Goal: Task Accomplishment & Management: Use online tool/utility

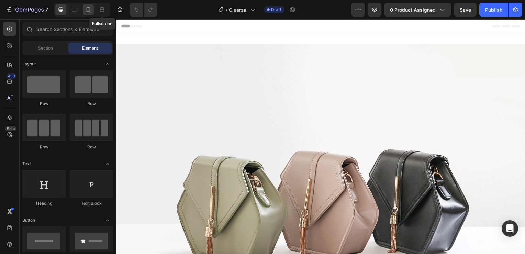
click at [90, 10] on icon at bounding box center [88, 9] width 7 height 7
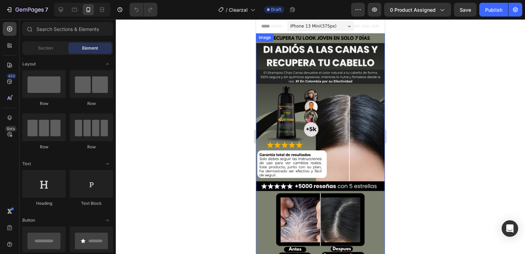
click at [332, 84] on img at bounding box center [320, 147] width 129 height 229
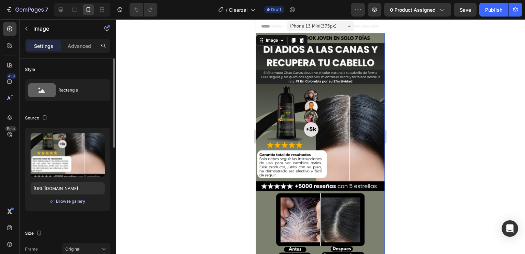
click at [75, 203] on div "Browse gallery" at bounding box center [70, 201] width 29 height 6
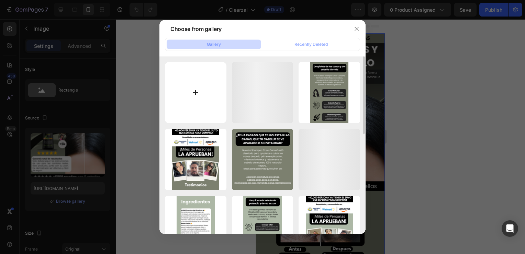
click at [193, 84] on input "file" at bounding box center [196, 93] width 62 height 62
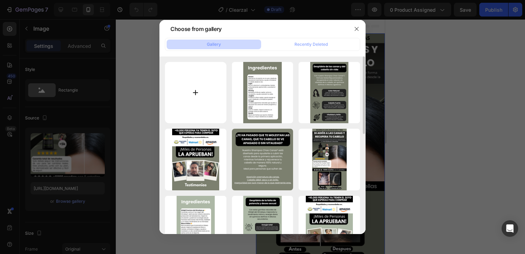
type input "C:\fakepath\HIDRATACION PROFUNDA +ACLARAR (32).png"
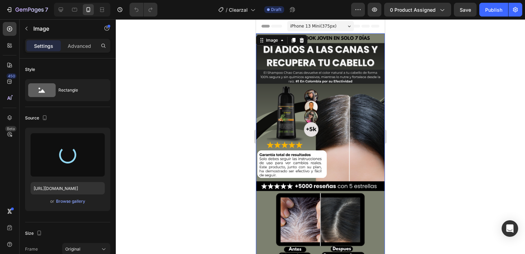
type input "[URL][DOMAIN_NAME]"
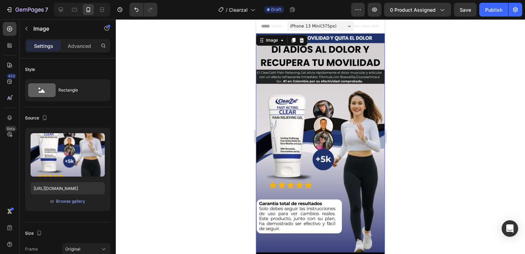
click at [457, 108] on div at bounding box center [321, 136] width 410 height 235
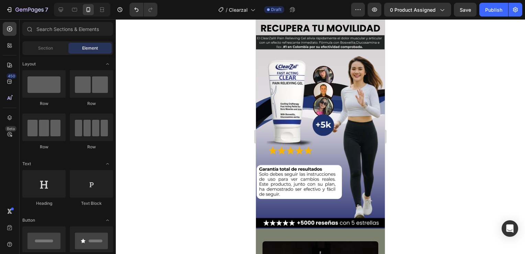
click at [415, 128] on div at bounding box center [321, 136] width 410 height 235
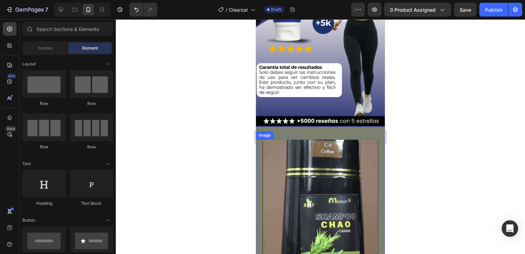
scroll to position [172, 0]
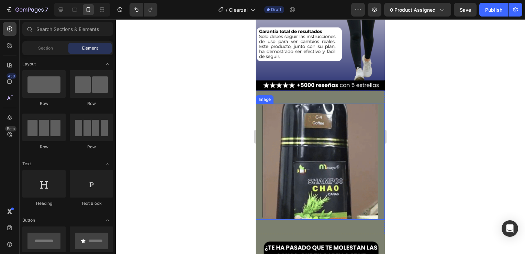
click at [277, 91] on div "Image Section 2" at bounding box center [320, 162] width 129 height 143
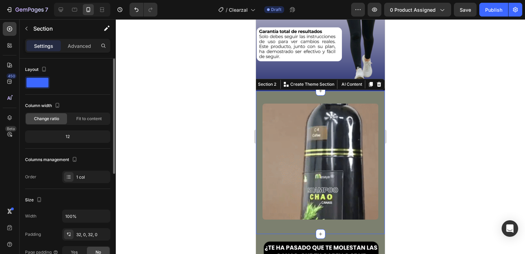
scroll to position [186, 0]
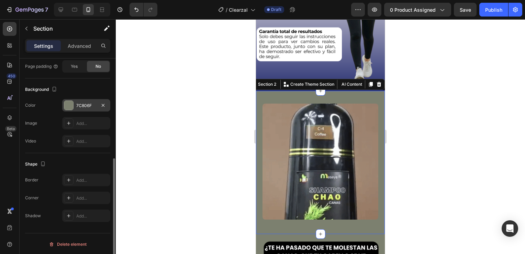
click at [85, 105] on div "7C806F" at bounding box center [86, 105] width 20 height 6
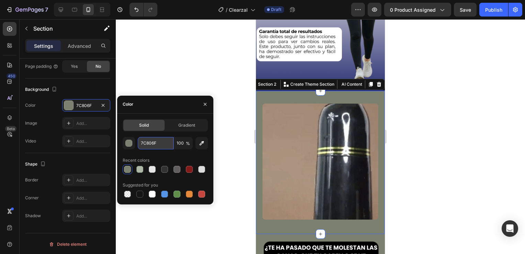
click at [154, 142] on input "7C806F" at bounding box center [156, 143] width 36 height 12
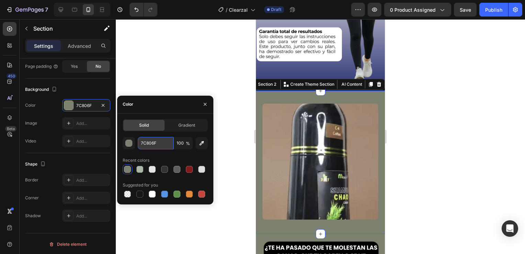
paste input "#293173"
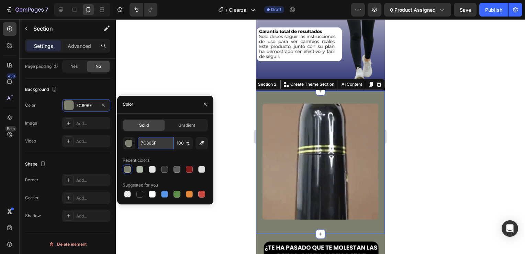
type input "#293173"
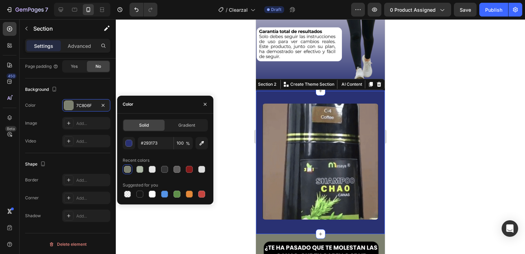
click at [194, 82] on div at bounding box center [321, 136] width 410 height 235
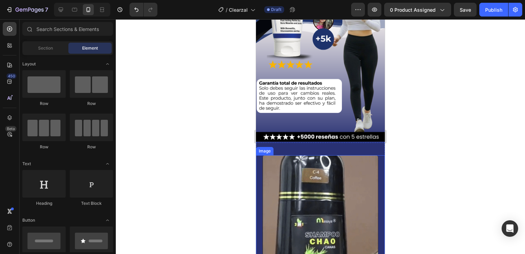
scroll to position [172, 0]
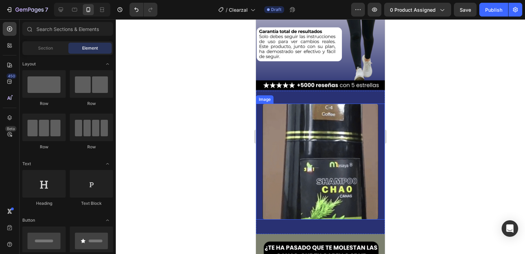
click at [323, 145] on img at bounding box center [321, 162] width 116 height 116
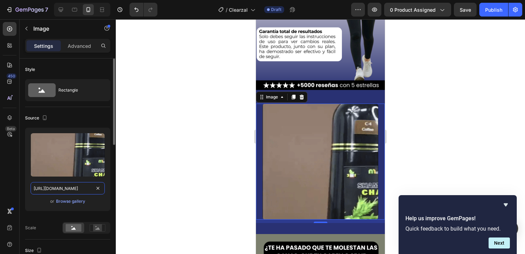
click at [68, 189] on input "[URL][DOMAIN_NAME]" at bounding box center [68, 188] width 74 height 12
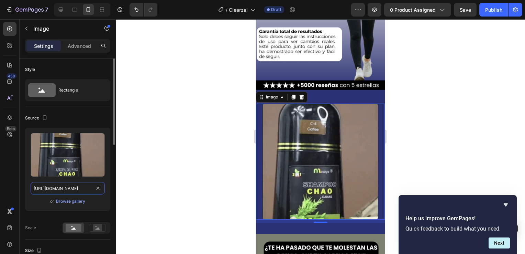
paste input "[DOMAIN_NAME][URL]"
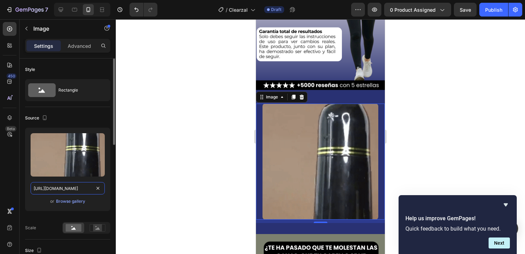
scroll to position [0, 356]
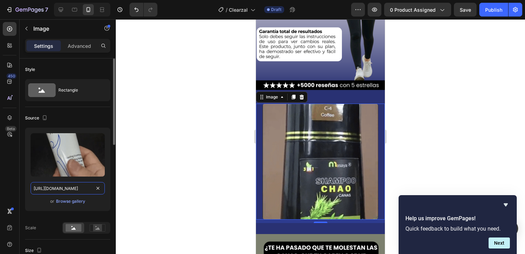
type input "[URL][DOMAIN_NAME]"
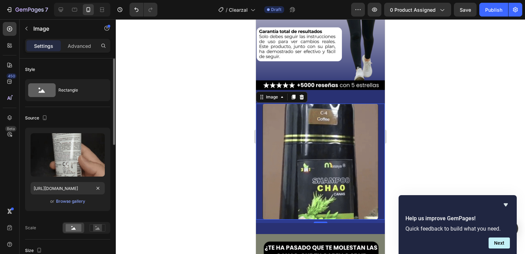
scroll to position [0, 0]
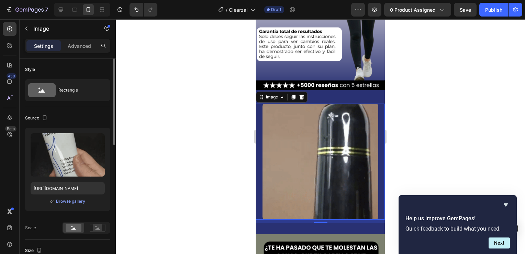
click at [99, 200] on div "or Browse gallery" at bounding box center [68, 201] width 74 height 8
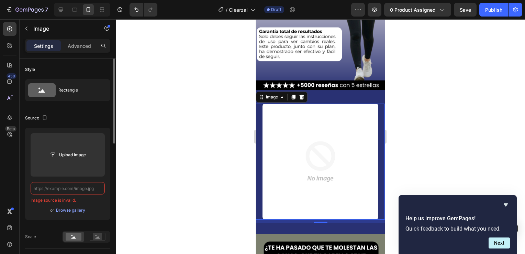
paste input "[URL][DOMAIN_NAME]"
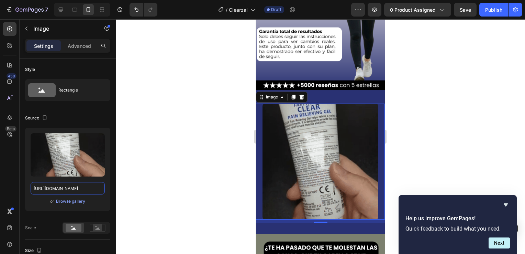
type input "[URL][DOMAIN_NAME]"
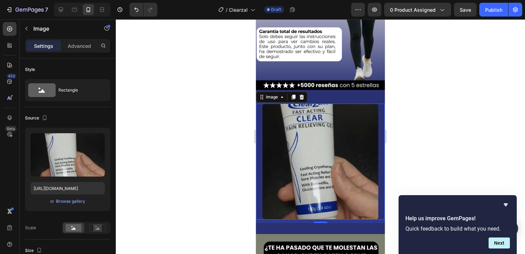
scroll to position [0, 0]
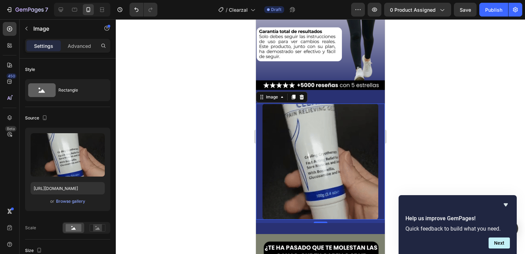
click at [202, 162] on div at bounding box center [321, 136] width 410 height 235
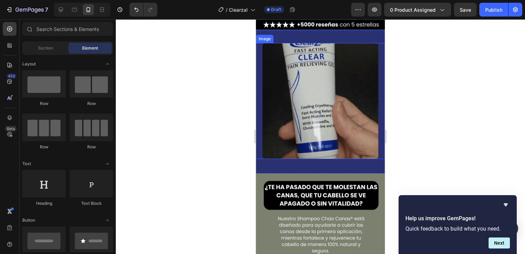
scroll to position [241, 0]
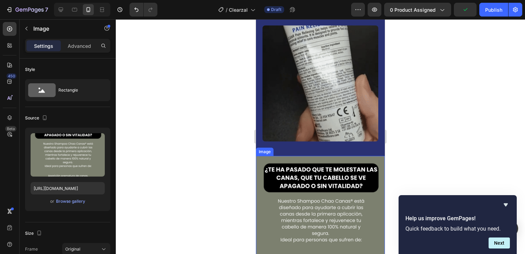
click at [311, 190] on img at bounding box center [320, 220] width 129 height 129
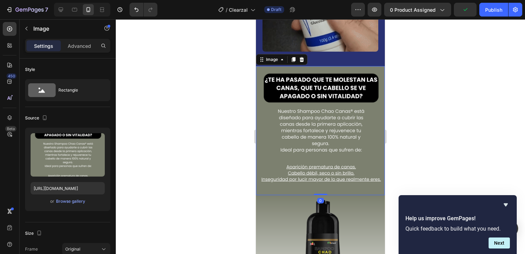
scroll to position [344, 0]
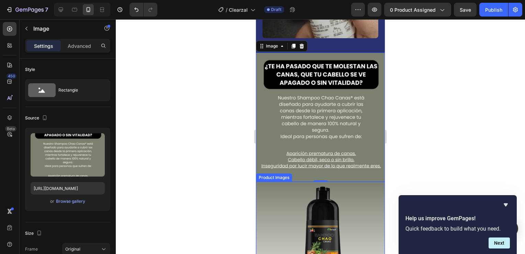
click at [340, 196] on img at bounding box center [320, 246] width 129 height 129
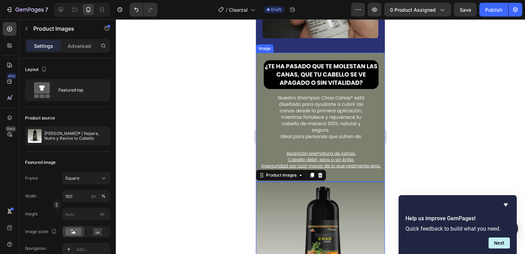
click at [350, 141] on img at bounding box center [320, 117] width 129 height 129
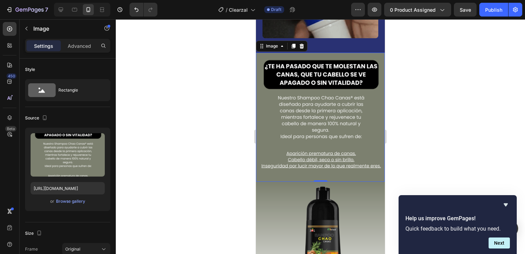
click at [284, 128] on img at bounding box center [320, 117] width 129 height 129
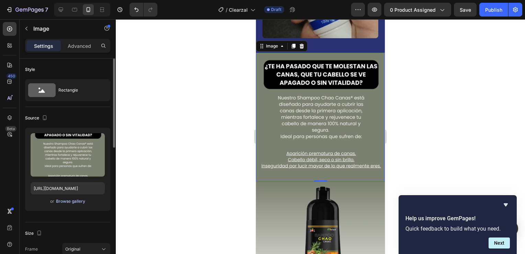
click at [73, 204] on div "Browse gallery" at bounding box center [70, 201] width 29 height 6
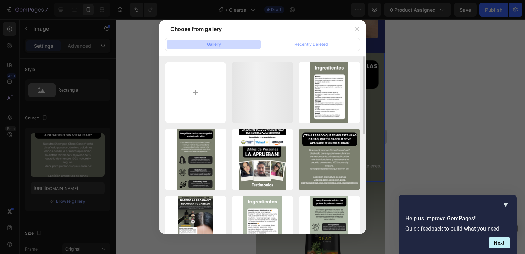
click at [162, 112] on div "HIDRATACION PROFUNDA ...2).png 3380.94 kb Agregar un título (7).png 407.18 kb A…" at bounding box center [263, 145] width 206 height 178
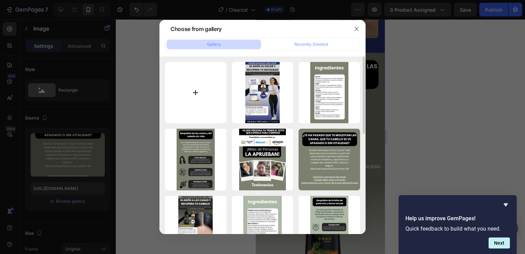
click at [175, 100] on input "file" at bounding box center [196, 93] width 62 height 62
type input "C:\fakepath\¡PIEL HIDRATADA Y SUAVE DE FORMA NATURAL! (9).png"
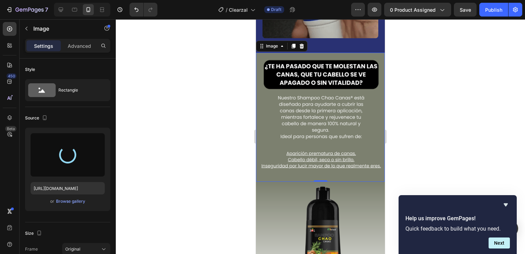
type input "[URL][DOMAIN_NAME]"
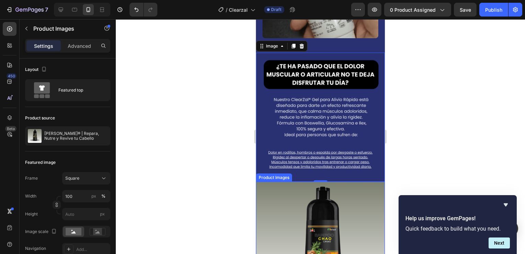
click at [342, 202] on img at bounding box center [320, 246] width 129 height 129
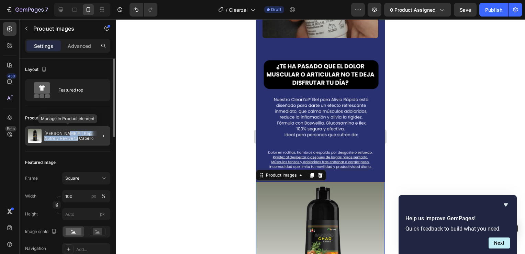
click at [67, 135] on p "[PERSON_NAME]® | Repara, Nutre y Revive tu Cabello" at bounding box center [75, 136] width 63 height 10
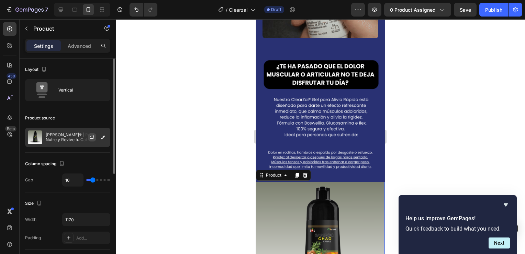
click at [88, 137] on button "button" at bounding box center [92, 137] width 8 height 8
click at [73, 137] on p "[PERSON_NAME]® | Repara, Nutre y Revive tu Cabello" at bounding box center [77, 137] width 62 height 10
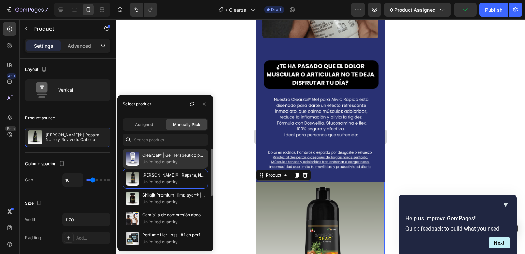
click at [141, 158] on div "ClearZal® | Gel Terapéutico para Articulaciones Unlimited quantity" at bounding box center [165, 159] width 85 height 20
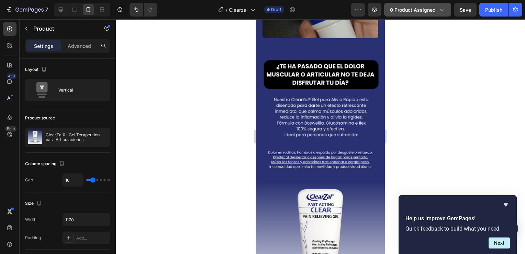
click at [402, 9] on span "0 product assigned" at bounding box center [413, 9] width 46 height 7
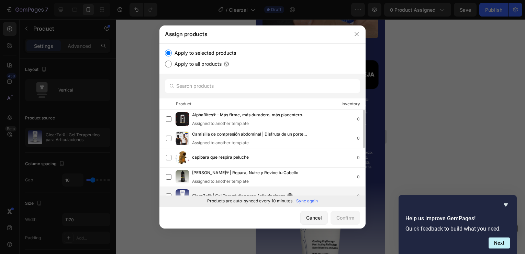
click at [259, 188] on div "ClearZal® | Gel Terapéutico para Articulaciones 0" at bounding box center [263, 196] width 206 height 19
click at [345, 215] on div "Confirm" at bounding box center [346, 217] width 18 height 7
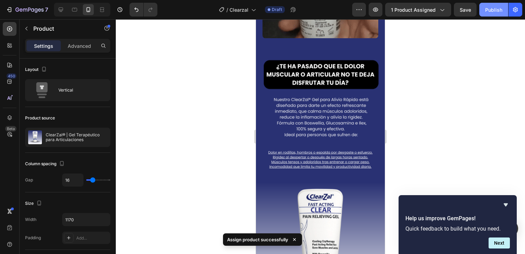
click at [494, 13] on button "Publish" at bounding box center [494, 10] width 29 height 14
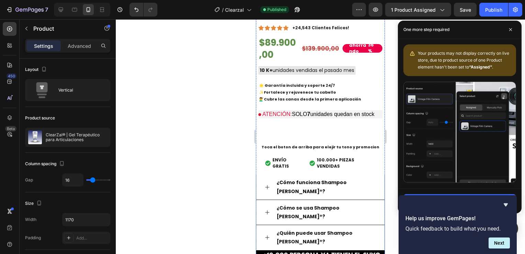
scroll to position [688, 0]
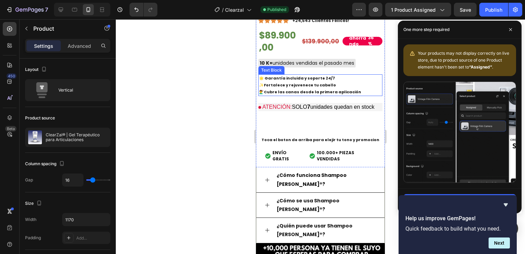
click at [306, 78] on p "🌟 Garantía incluida y soporte 24/7 ✨ Fortalece y rejuvenece tu cabello 💇‍♂️ Cub…" at bounding box center [320, 85] width 123 height 20
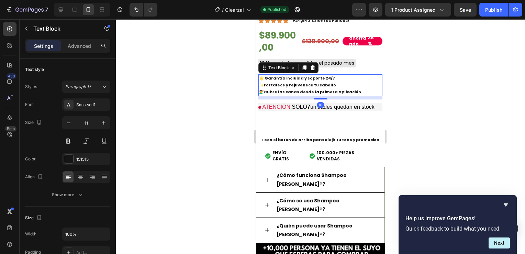
click at [306, 78] on p "🌟 Garantía incluida y soporte 24/7 ✨ Fortalece y rejuvenece tu cabello 💇‍♂️ Cub…" at bounding box center [320, 85] width 123 height 20
click at [317, 89] on strong "Cubre las canas desde la primera aplicación" at bounding box center [312, 92] width 97 height 6
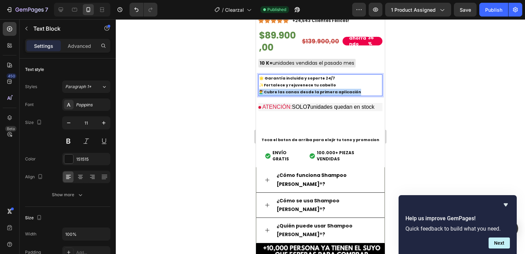
drag, startPoint x: 360, startPoint y: 81, endPoint x: 260, endPoint y: 85, distance: 99.5
click at [260, 85] on div "🌟 Garantía incluida y soporte 24/7 ✨ Fortalece y rejuvenece tu cabello 💇‍♂️ Cub…" at bounding box center [321, 85] width 124 height 22
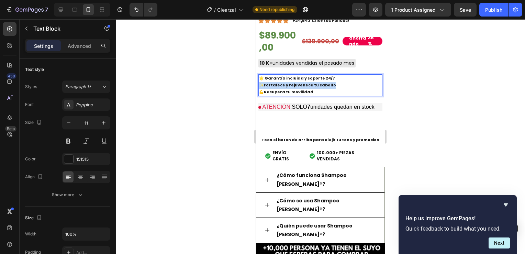
drag, startPoint x: 333, startPoint y: 76, endPoint x: 259, endPoint y: 75, distance: 73.6
click at [259, 75] on p "🌟 Garantía incluida y soporte 24/7 ✨ Fortalece y rejuvenece tu cabello 💪 Recupe…" at bounding box center [320, 85] width 123 height 20
click at [426, 102] on div at bounding box center [321, 136] width 410 height 235
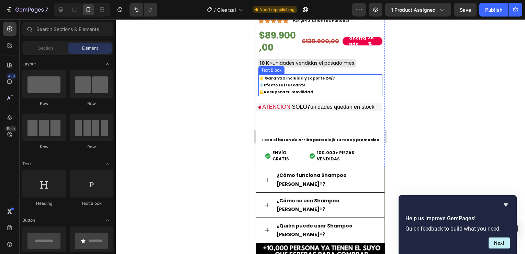
click at [363, 79] on p "🌟 Garantía incluida y soporte 24/7 ❄️ Efecto refrescante 💪 Recupera tu movilidad" at bounding box center [320, 85] width 123 height 20
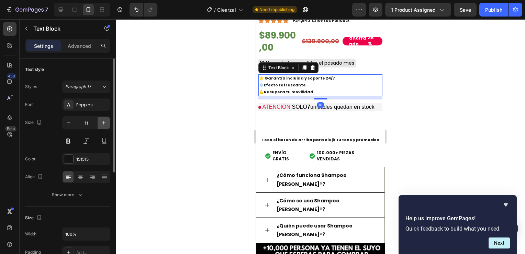
click at [105, 122] on icon "button" at bounding box center [103, 122] width 7 height 7
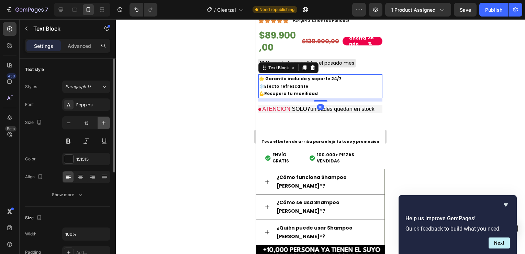
click at [105, 122] on icon "button" at bounding box center [103, 122] width 7 height 7
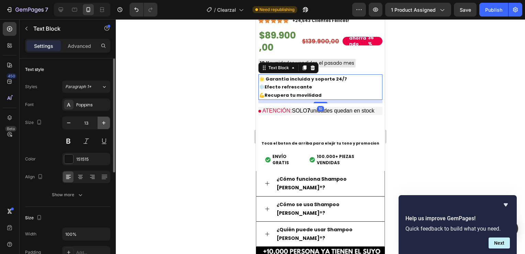
type input "14"
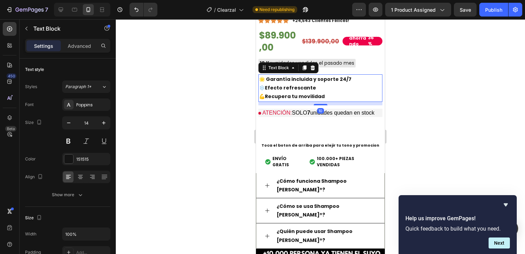
click at [272, 122] on button "Buy it now" at bounding box center [321, 127] width 124 height 14
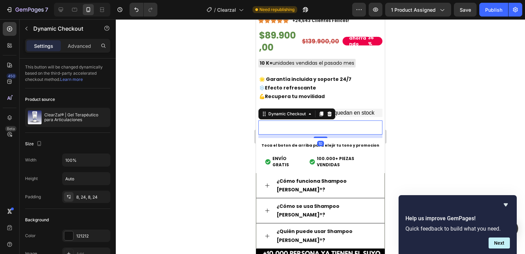
click at [238, 118] on div at bounding box center [321, 136] width 410 height 235
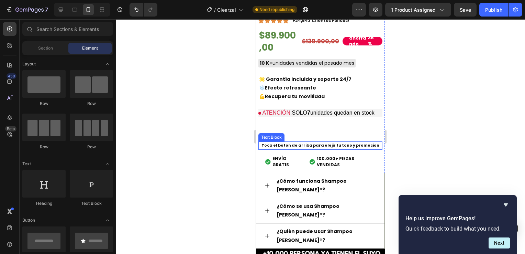
click at [363, 143] on strong "Toca el boton de arriba para elejir tu tono y promocion" at bounding box center [321, 145] width 118 height 6
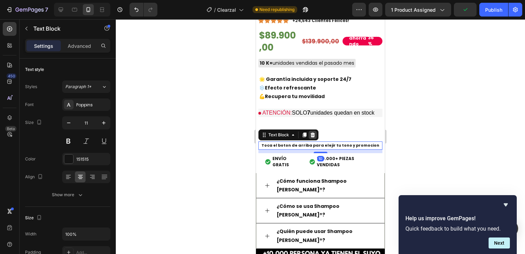
click at [315, 132] on icon at bounding box center [313, 135] width 6 height 6
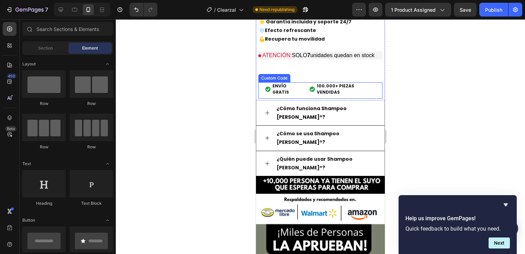
scroll to position [757, 0]
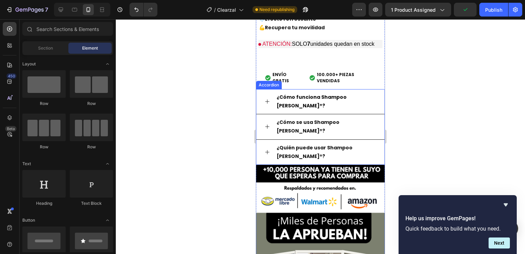
click at [301, 94] on strong "¿Cómo funciona Shampoo [PERSON_NAME]®?" at bounding box center [312, 101] width 70 height 15
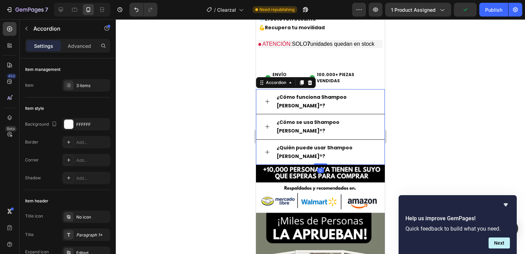
click at [301, 94] on strong "¿Cómo funciona Shampoo [PERSON_NAME]®?" at bounding box center [312, 101] width 70 height 15
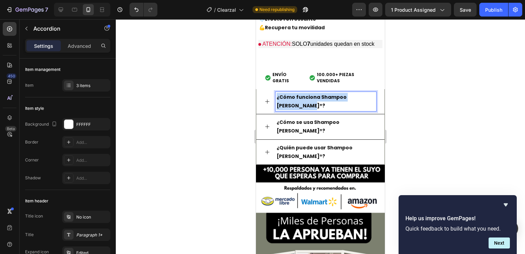
click at [301, 94] on strong "¿Cómo funciona Shampoo [PERSON_NAME]®?" at bounding box center [312, 101] width 70 height 15
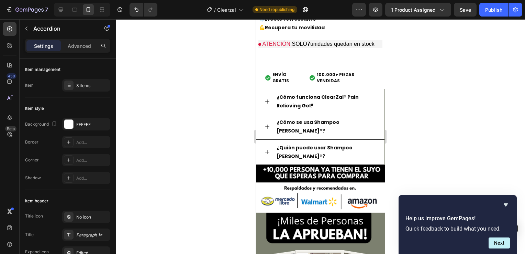
click at [265, 100] on icon at bounding box center [268, 102] width 6 height 6
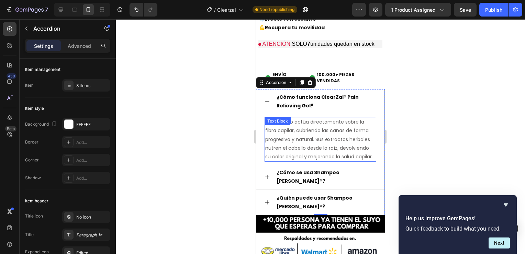
click at [287, 131] on p "El shampoo actúa directamente sobre la fibra capilar, cubriendo las canas de fo…" at bounding box center [320, 139] width 110 height 43
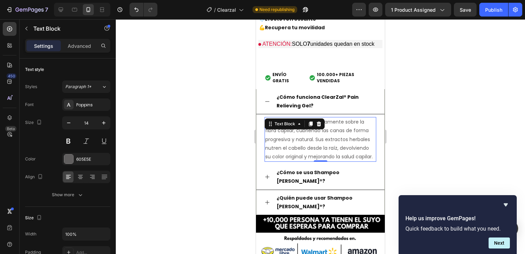
click at [287, 131] on p "El shampoo actúa directamente sobre la fibra capilar, cubriendo las canas de fo…" at bounding box center [320, 139] width 110 height 43
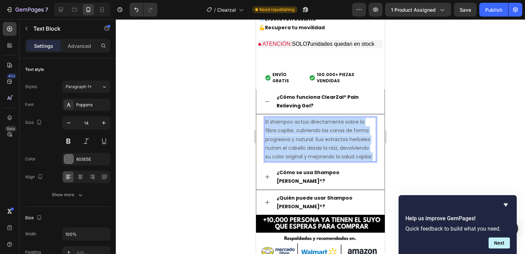
click at [287, 131] on p "El shampoo actúa directamente sobre la fibra capilar, cubriendo las canas de fo…" at bounding box center [320, 139] width 110 height 43
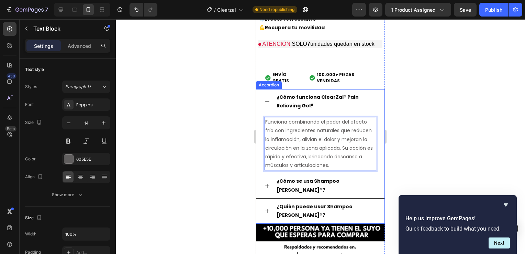
click at [286, 179] on strong "¿Cómo se usa Shampoo [PERSON_NAME]®?" at bounding box center [308, 184] width 63 height 15
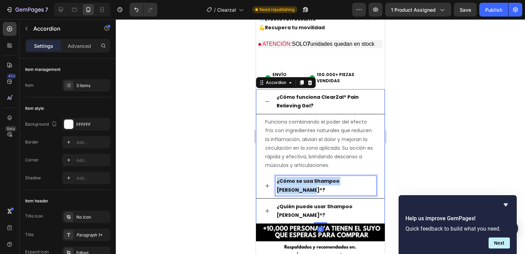
click at [286, 179] on strong "¿Cómo se usa Shampoo [PERSON_NAME]®?" at bounding box center [308, 184] width 63 height 15
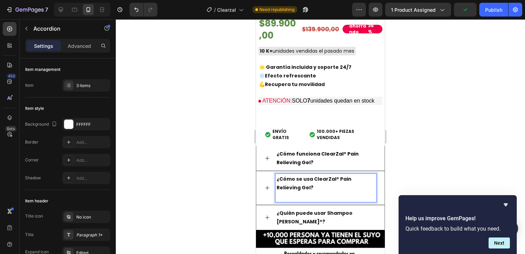
scroll to position [697, 0]
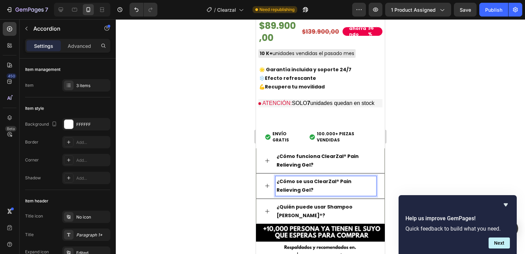
click at [266, 183] on icon at bounding box center [268, 186] width 6 height 6
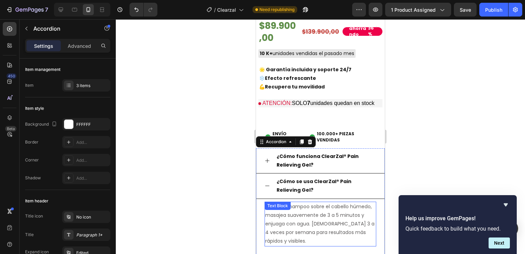
click at [298, 216] on p "Aplica el shampoo sobre el cabello húmedo, masajea suavemente de 3 a 5 minutos …" at bounding box center [320, 223] width 110 height 43
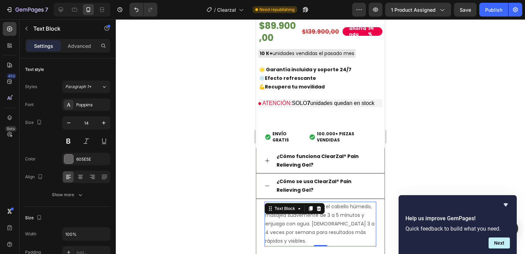
click at [298, 216] on p "Aplica el shampoo sobre el cabello húmedo, masajea suavemente de 3 a 5 minutos …" at bounding box center [320, 223] width 110 height 43
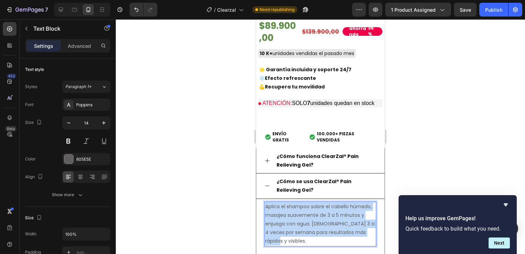
click at [298, 216] on p "Aplica el shampoo sobre el cabello húmedo, masajea suavemente de 3 a 5 minutos …" at bounding box center [320, 223] width 110 height 43
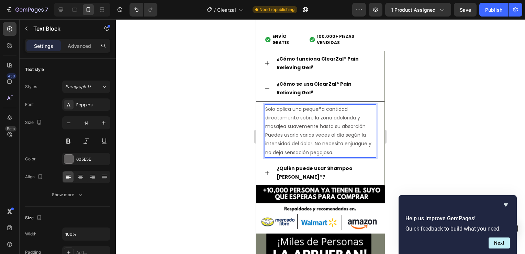
scroll to position [804, 0]
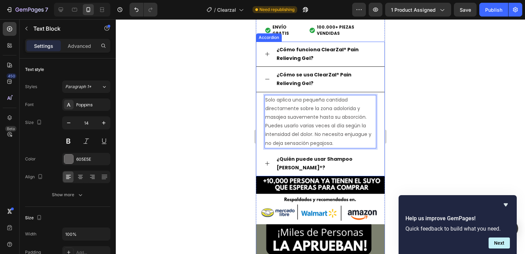
click at [265, 79] on icon at bounding box center [267, 79] width 4 height 0
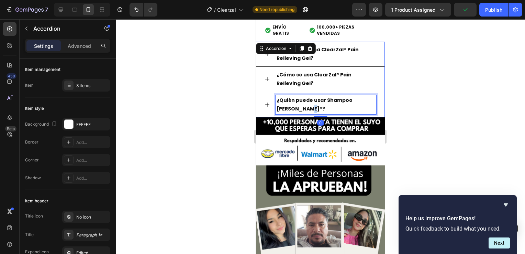
click at [295, 103] on strong "¿Quién puede usar Shampoo [PERSON_NAME]®?" at bounding box center [315, 104] width 76 height 15
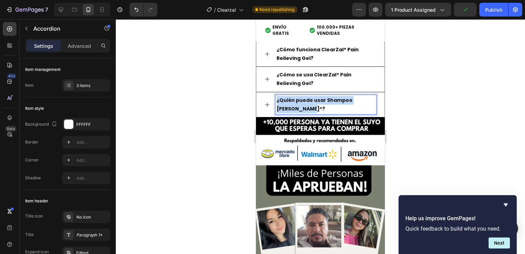
click at [295, 103] on strong "¿Quién puede usar Shampoo [PERSON_NAME]®?" at bounding box center [315, 104] width 76 height 15
click at [270, 98] on div "¿Quién puede usar ClearZal® Pain Relieving Gel?" at bounding box center [321, 104] width 128 height 25
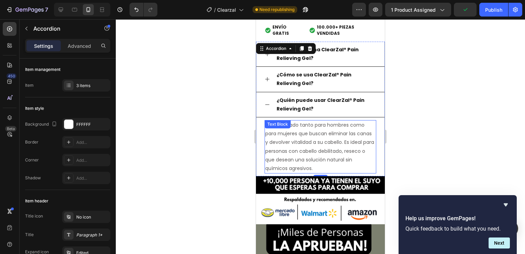
click at [284, 135] on p "Está diseñado tanto para hombres como para mujeres que buscan eliminar las cana…" at bounding box center [320, 147] width 110 height 52
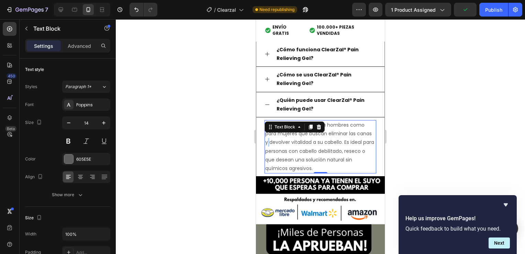
click at [284, 135] on p "Está diseñado tanto para hombres como para mujeres que buscan eliminar las cana…" at bounding box center [320, 147] width 110 height 52
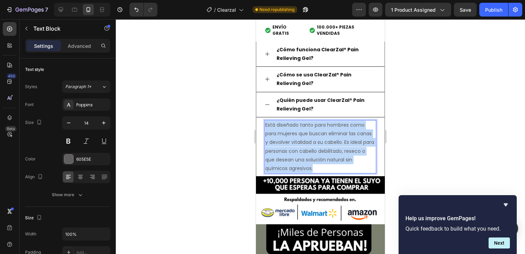
click at [284, 135] on p "Está diseñado tanto para hombres como para mujeres que buscan eliminar las cana…" at bounding box center [320, 147] width 110 height 52
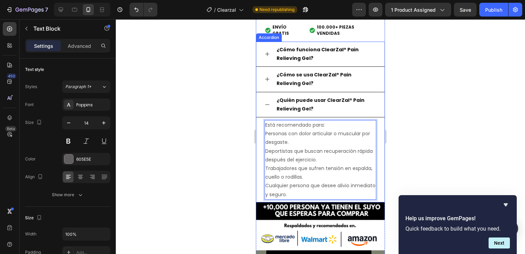
click at [270, 102] on icon at bounding box center [268, 105] width 6 height 6
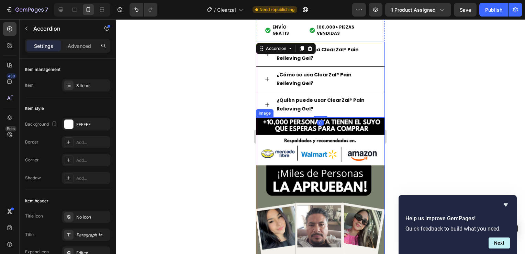
click at [321, 162] on img at bounding box center [320, 201] width 129 height 168
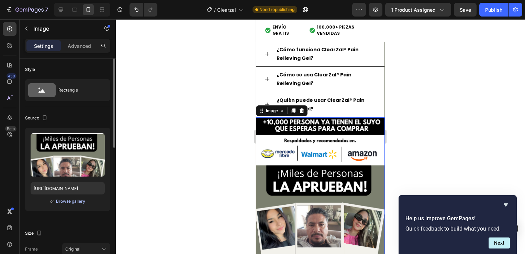
click at [61, 198] on div "Browse gallery" at bounding box center [70, 201] width 29 height 6
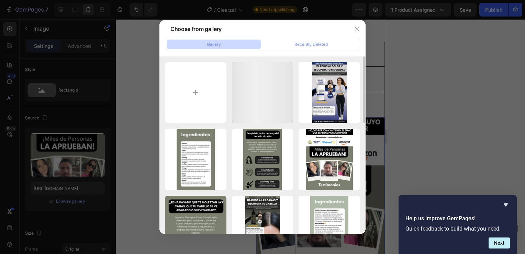
click at [162, 95] on div "¡PIEL HIDRATADA Y SUA...9).png 270.75 kb HIDRATACION PROFUNDA ...2).png 3380.94…" at bounding box center [263, 145] width 206 height 178
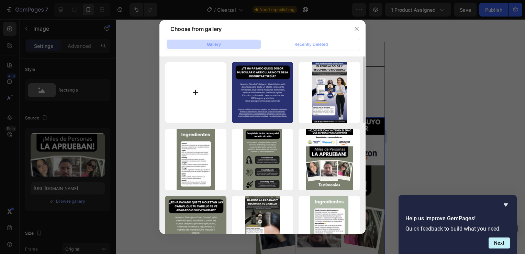
click at [185, 96] on input "file" at bounding box center [196, 93] width 62 height 62
type input "C:\fakepath\Testimonios (13).png"
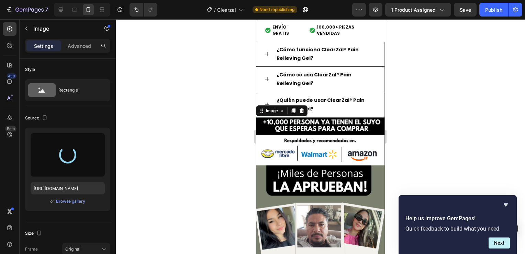
type input "[URL][DOMAIN_NAME]"
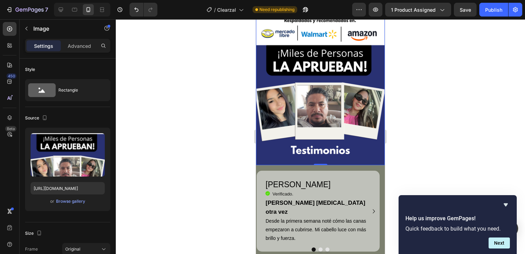
scroll to position [942, 0]
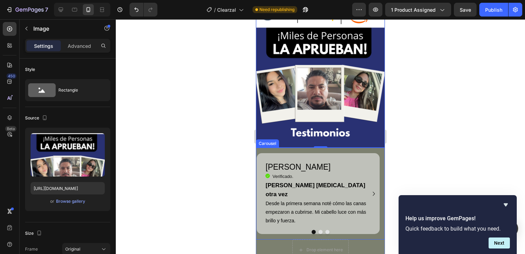
click at [323, 148] on div "[PERSON_NAME] Heading Icon Verificado. Heading Icon List [PERSON_NAME] [MEDICAL…" at bounding box center [318, 194] width 124 height 92
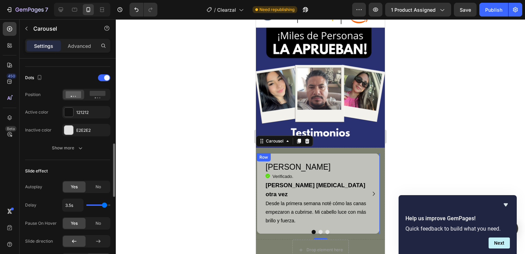
scroll to position [585, 0]
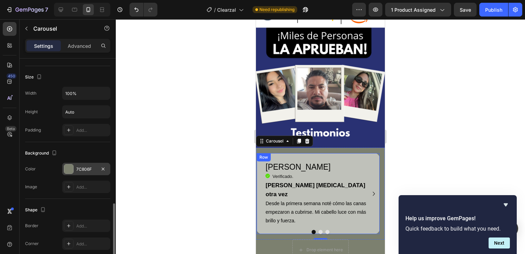
click at [78, 171] on div "7C806F" at bounding box center [86, 169] width 48 height 12
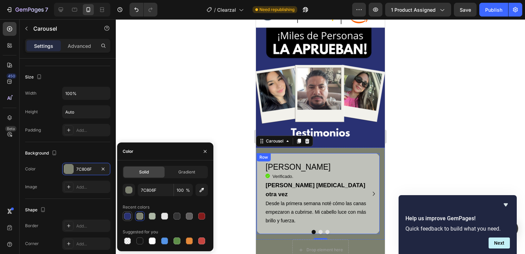
click at [128, 219] on div at bounding box center [127, 216] width 7 height 7
type input "293173"
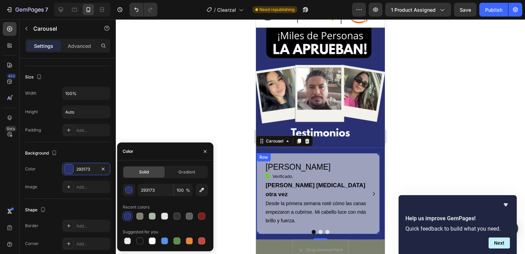
click at [178, 111] on div at bounding box center [321, 136] width 410 height 235
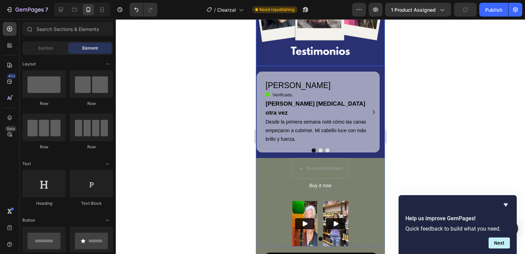
scroll to position [1045, 0]
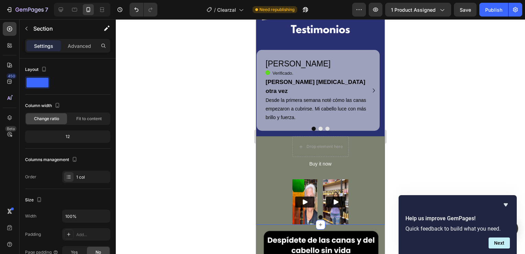
scroll to position [186, 0]
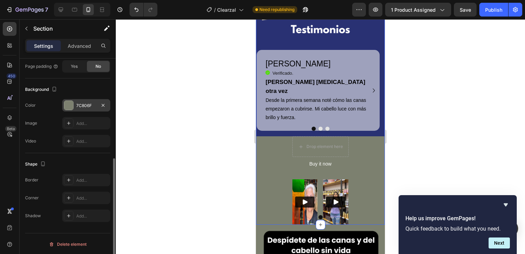
click at [88, 110] on div "7C806F" at bounding box center [86, 105] width 48 height 12
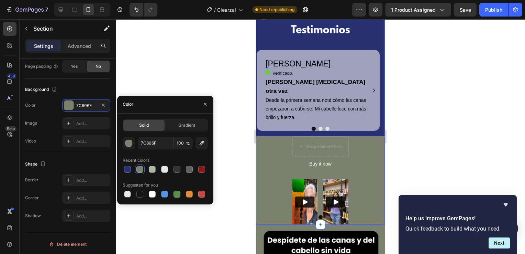
click at [132, 167] on div at bounding box center [128, 169] width 10 height 10
type input "293173"
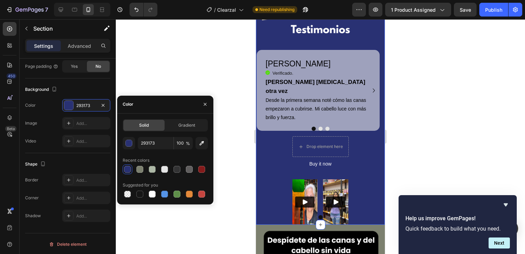
click at [211, 143] on div "Solid Gradient 293173 100 % Recent colors Suggested for you" at bounding box center [165, 159] width 96 height 80
click at [225, 147] on div at bounding box center [321, 136] width 410 height 235
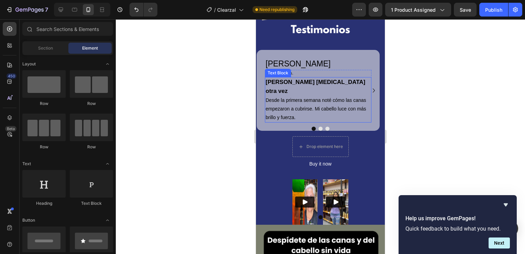
click at [323, 79] on strong "[PERSON_NAME] [MEDICAL_DATA] otra vez" at bounding box center [316, 86] width 100 height 15
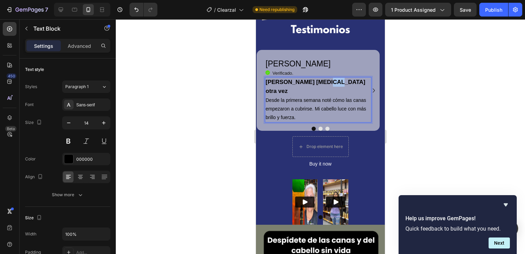
click at [323, 79] on strong "[PERSON_NAME] [MEDICAL_DATA] otra vez" at bounding box center [316, 86] width 100 height 15
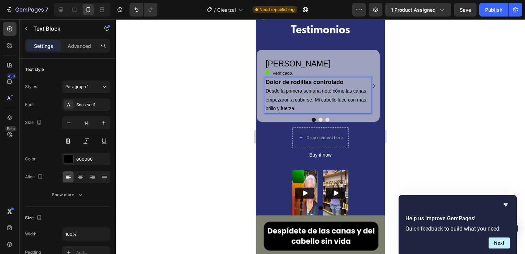
click at [302, 87] on p "Desde la primera semana noté cómo las canas empezaron a cubrirse. Mi cabello lu…" at bounding box center [318, 100] width 105 height 26
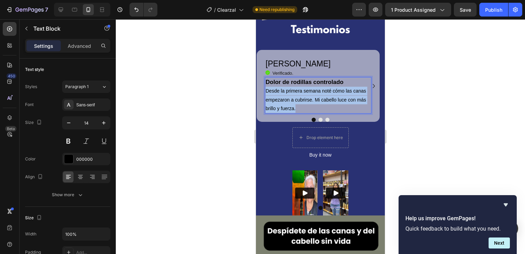
click at [302, 87] on p "Desde la primera semana noté cómo las canas empezaron a cubrirse. Mi cabello lu…" at bounding box center [318, 100] width 105 height 26
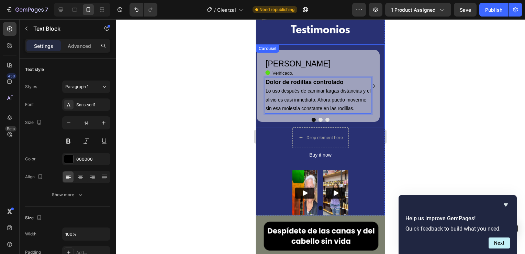
click at [320, 118] on button "Dot" at bounding box center [321, 120] width 4 height 4
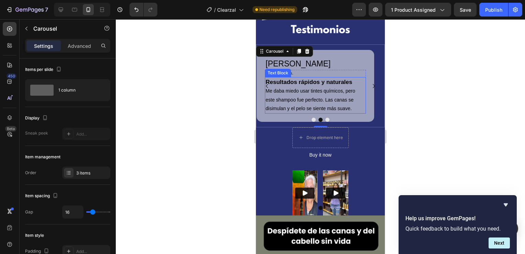
click at [287, 79] on strong "Resultados rápidos y naturales" at bounding box center [309, 82] width 87 height 7
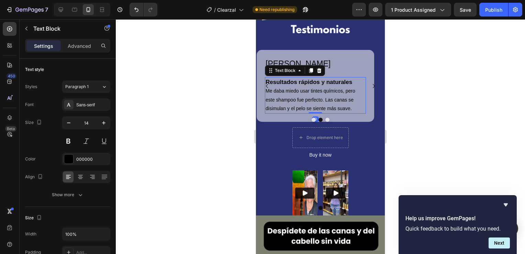
click at [287, 79] on strong "Resultados rápidos y naturales" at bounding box center [309, 82] width 87 height 7
click at [291, 90] on p "Me daba miedo usar tintes químicos, pero este shampoo fue perfecto. Las canas s…" at bounding box center [316, 100] width 100 height 26
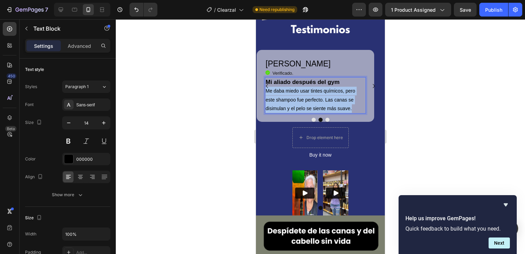
click at [291, 90] on p "Me daba miedo usar tintes químicos, pero este shampoo fue perfecto. Las canas s…" at bounding box center [316, 100] width 100 height 26
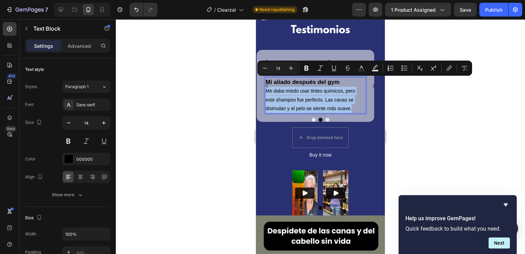
click at [337, 96] on p "Me daba miedo usar tintes químicos, pero este shampoo fue perfecto. Las canas s…" at bounding box center [316, 100] width 100 height 26
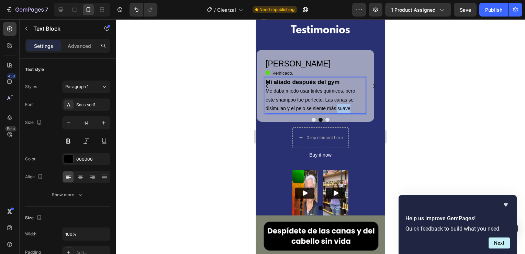
click at [337, 96] on p "Me daba miedo usar tintes químicos, pero este shampoo fue perfecto. Las canas s…" at bounding box center [316, 100] width 100 height 26
click at [326, 118] on button "Dot" at bounding box center [328, 120] width 4 height 4
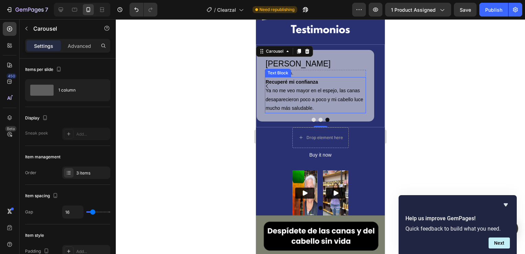
click at [305, 86] on p "Ya no me veo mayor en el espejo, las canas desaparecieron poco a poco y mi cabe…" at bounding box center [316, 99] width 100 height 26
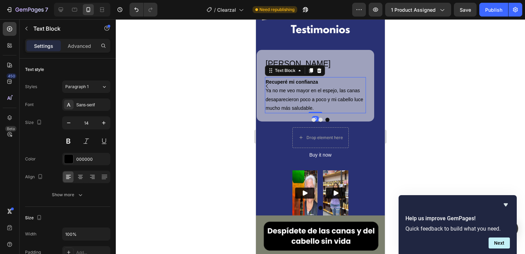
click at [306, 79] on strong "Recuperé mi confianza" at bounding box center [292, 82] width 53 height 6
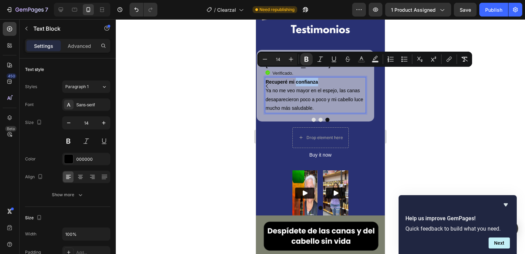
click at [306, 79] on strong "Recuperé mi confianza" at bounding box center [292, 82] width 53 height 6
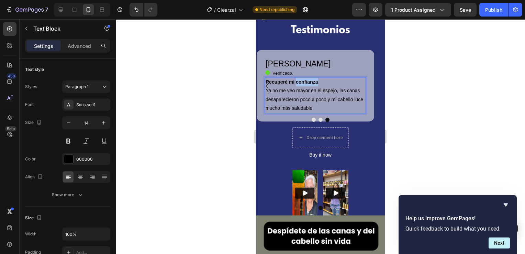
click at [306, 79] on strong "Recuperé mi confianza" at bounding box center [292, 82] width 53 height 6
click at [285, 94] on p "Ya no me veo mayor en el espejo, las canas desaparecieron poco a poco y mi cabe…" at bounding box center [316, 99] width 100 height 26
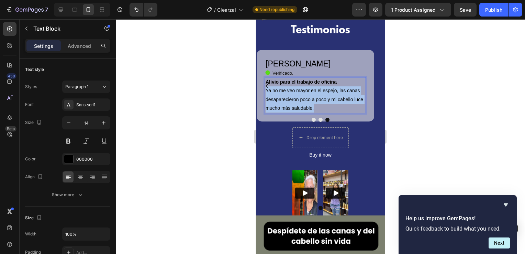
click at [285, 94] on p "Ya no me veo mayor en el espejo, las canas desaparecieron poco a poco y mi cabe…" at bounding box center [316, 99] width 100 height 26
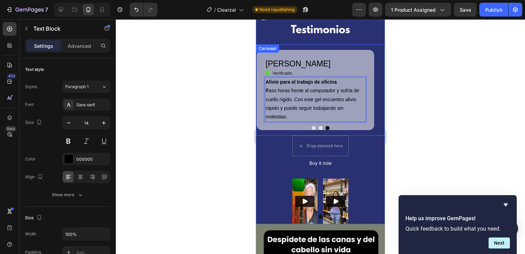
click at [312, 126] on button "Dot" at bounding box center [314, 128] width 4 height 4
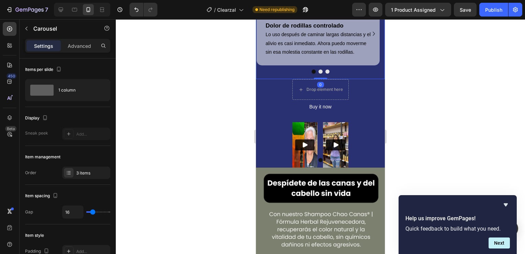
scroll to position [1114, 0]
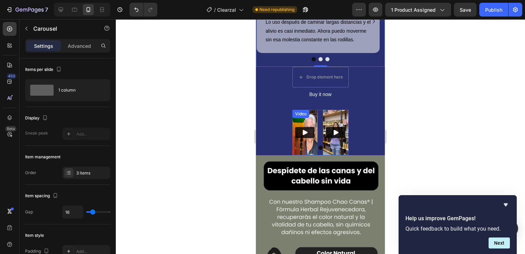
click at [301, 112] on div "Video" at bounding box center [305, 132] width 25 height 45
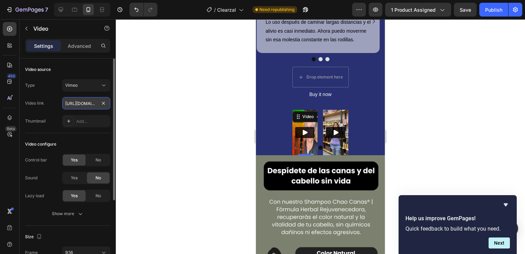
click at [88, 105] on input "[URL][DOMAIN_NAME]" at bounding box center [86, 103] width 48 height 12
paste input "737018"
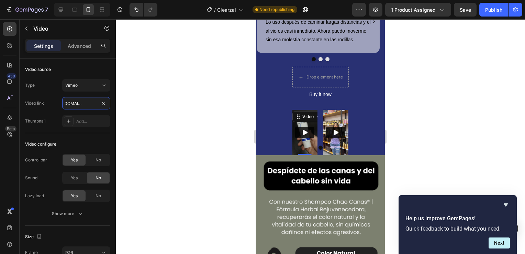
type input "[URL][DOMAIN_NAME]"
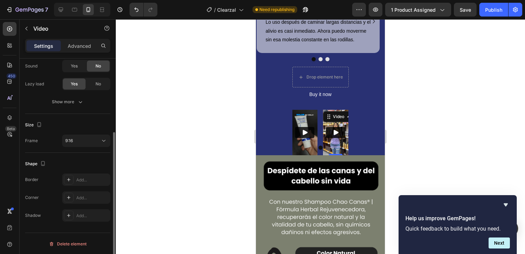
scroll to position [0, 0]
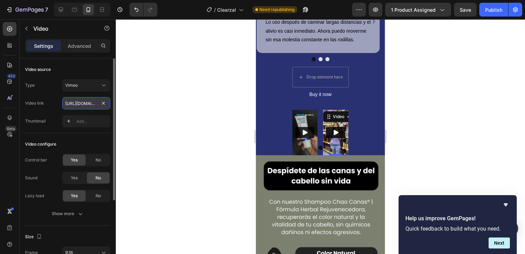
click at [83, 106] on input "[URL][DOMAIN_NAME]" at bounding box center [86, 103] width 48 height 12
paste input "737029"
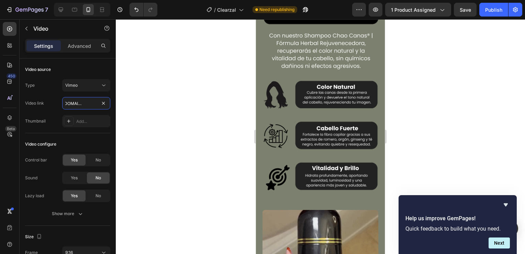
scroll to position [1217, 0]
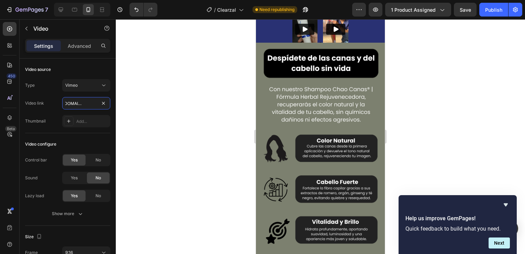
type input "[URL][DOMAIN_NAME]"
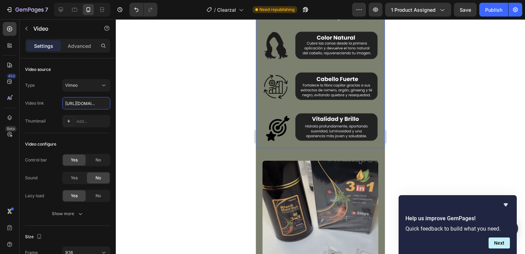
scroll to position [1389, 0]
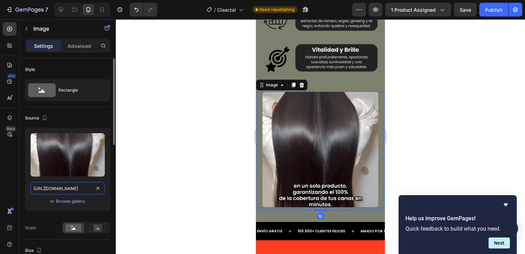
click at [74, 187] on input "[URL][DOMAIN_NAME]" at bounding box center [68, 188] width 74 height 12
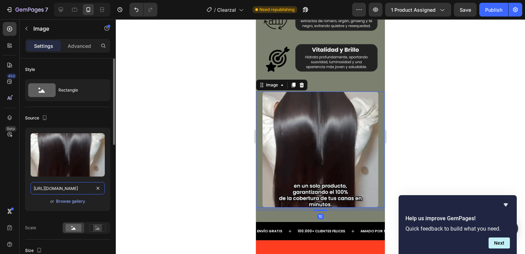
paste input "[DOMAIN_NAME][URL]"
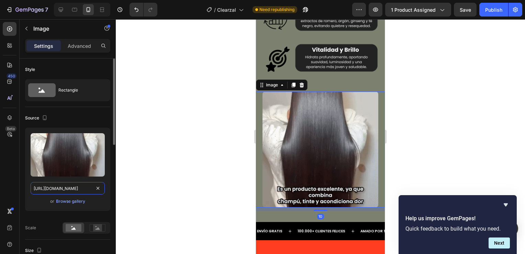
scroll to position [0, 359]
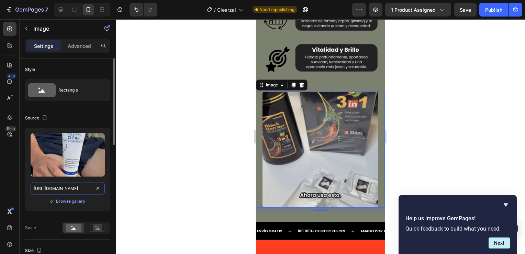
type input "[URL][DOMAIN_NAME]"
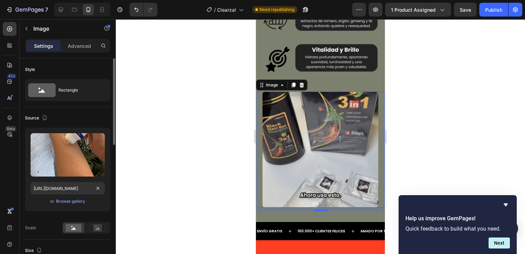
scroll to position [0, 0]
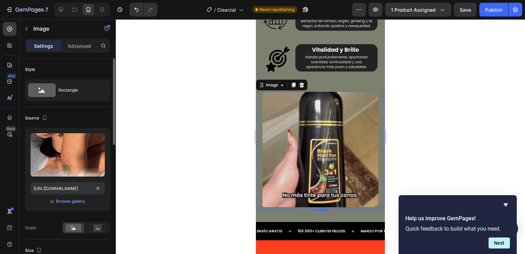
click at [94, 197] on div "or Browse gallery" at bounding box center [68, 201] width 74 height 8
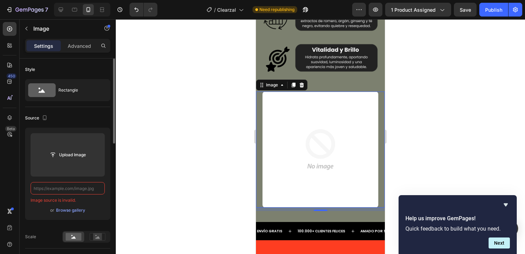
click at [74, 187] on input "text" at bounding box center [68, 188] width 74 height 12
paste input "[URL][DOMAIN_NAME]"
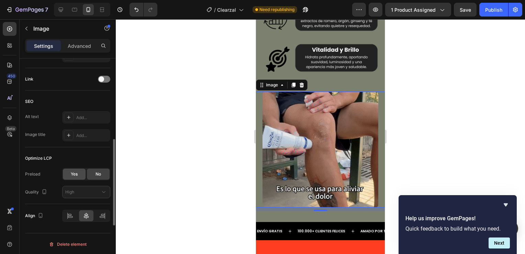
scroll to position [149, 0]
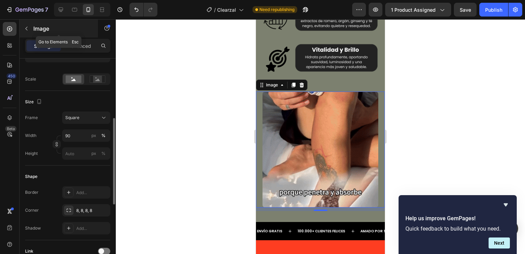
type input "[URL][DOMAIN_NAME]"
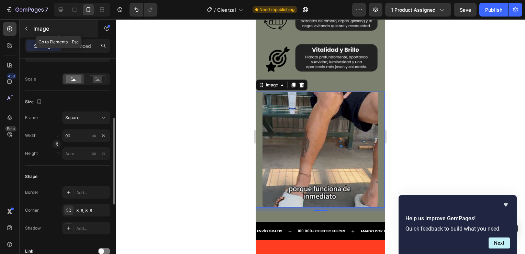
scroll to position [0, 0]
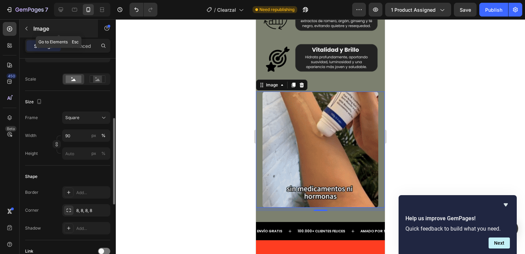
click at [34, 27] on p "Image" at bounding box center [62, 28] width 58 height 8
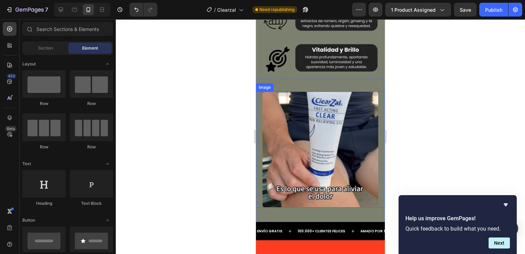
click at [261, 91] on div at bounding box center [320, 149] width 129 height 116
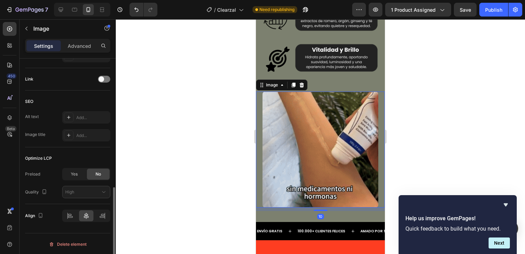
scroll to position [183, 0]
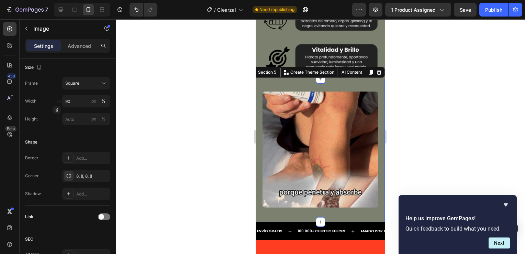
click at [348, 79] on div "Image Section 5 You can create reusable sections Create Theme Section AI Conten…" at bounding box center [320, 150] width 129 height 143
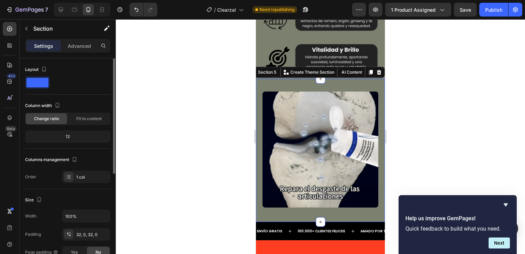
scroll to position [186, 0]
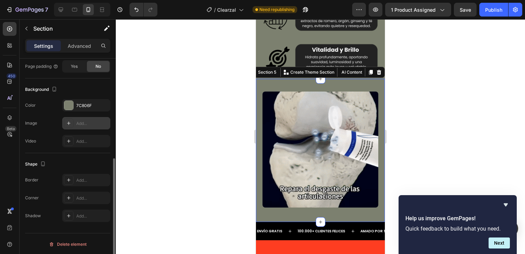
drag, startPoint x: 75, startPoint y: 107, endPoint x: 80, endPoint y: 119, distance: 14.0
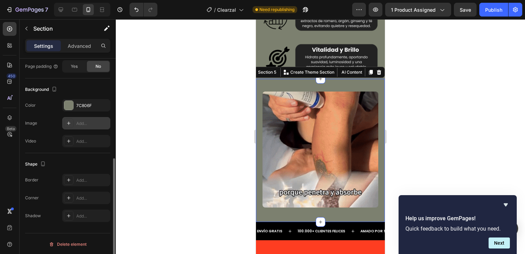
click at [75, 107] on div "7C806F" at bounding box center [86, 105] width 48 height 12
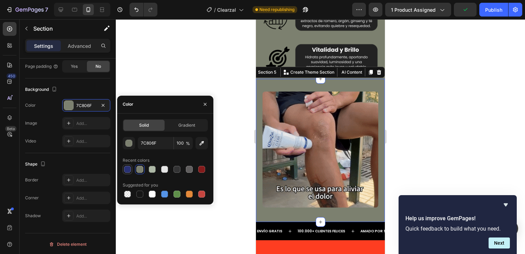
click at [128, 170] on div at bounding box center [127, 169] width 7 height 7
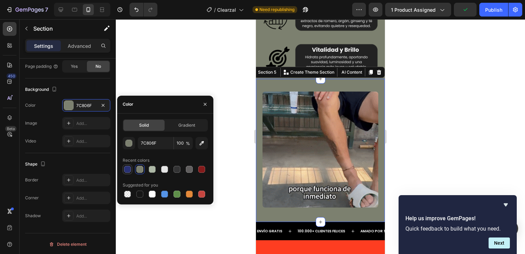
type input "293173"
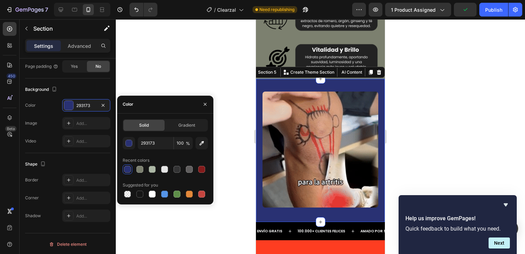
click at [193, 78] on div at bounding box center [321, 136] width 410 height 235
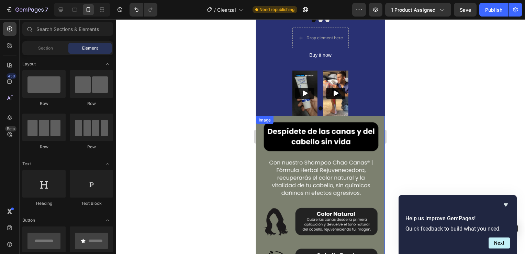
scroll to position [1217, 0]
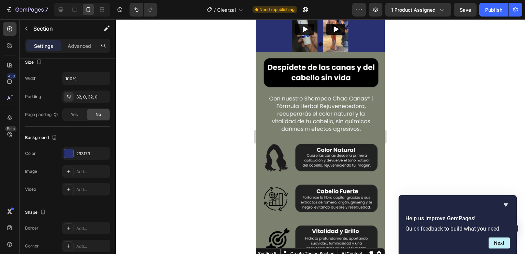
scroll to position [186, 0]
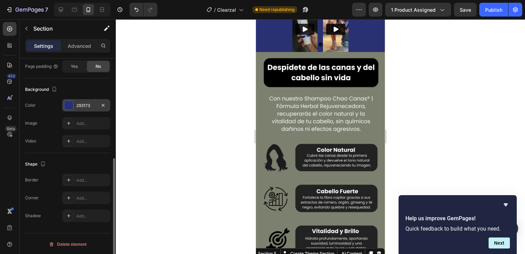
click at [78, 105] on div "293173" at bounding box center [86, 105] width 20 height 6
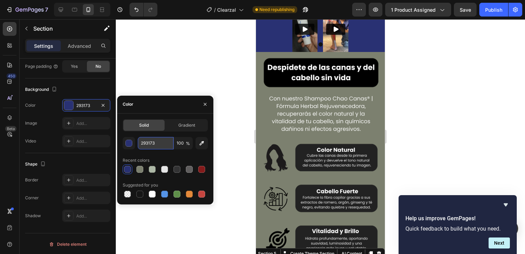
click at [149, 139] on input "293173" at bounding box center [156, 143] width 36 height 12
click at [202, 51] on div at bounding box center [321, 136] width 410 height 235
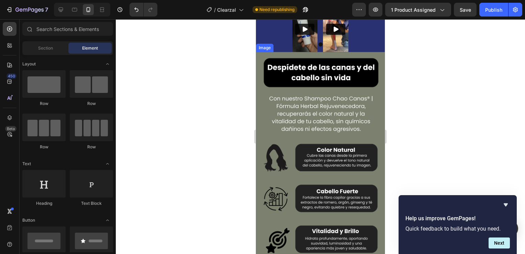
click at [319, 128] on img at bounding box center [320, 156] width 129 height 208
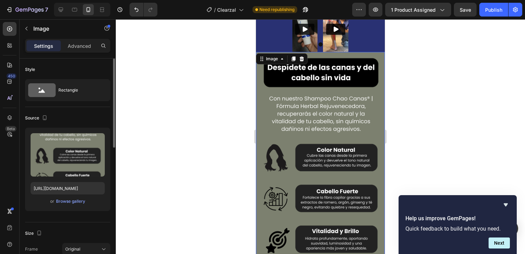
click at [84, 197] on div "or Browse gallery" at bounding box center [68, 201] width 74 height 8
click at [83, 198] on div "Browse gallery" at bounding box center [70, 201] width 29 height 6
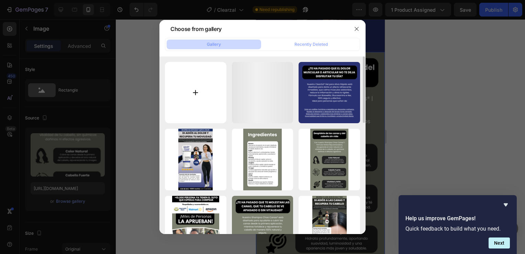
click at [189, 86] on input "file" at bounding box center [196, 93] width 62 height 62
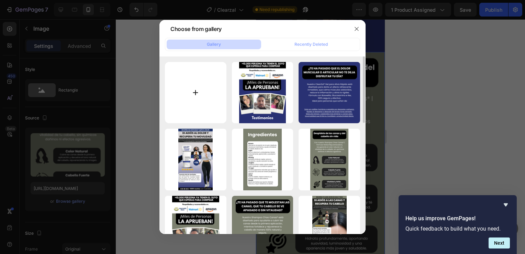
type input "C:\fakepath\Agregar un título (22).png"
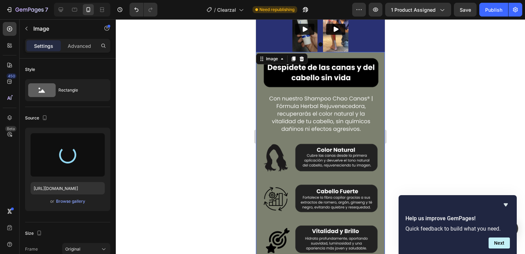
type input "[URL][DOMAIN_NAME]"
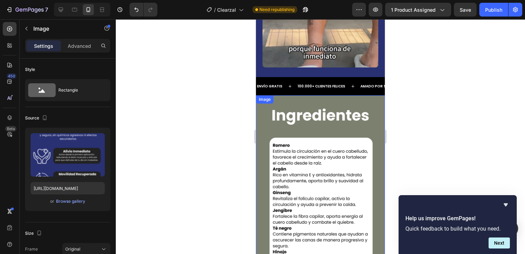
scroll to position [1410, 0]
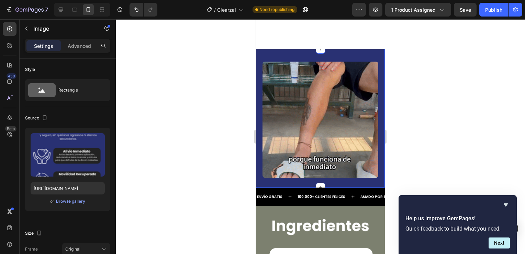
click at [286, 53] on div "Image Section 5" at bounding box center [320, 118] width 129 height 139
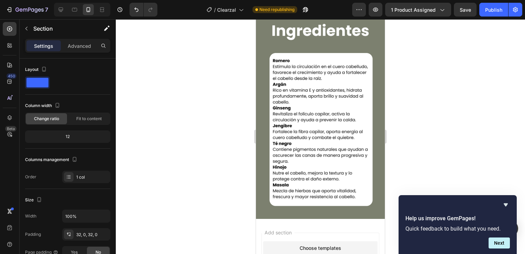
scroll to position [172, 0]
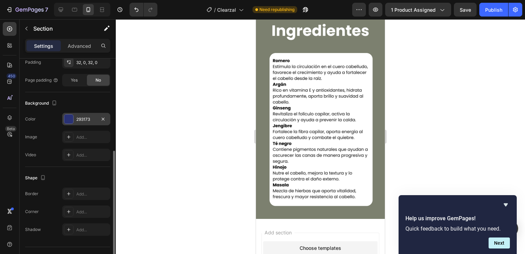
click at [77, 121] on div "293173" at bounding box center [86, 119] width 20 height 6
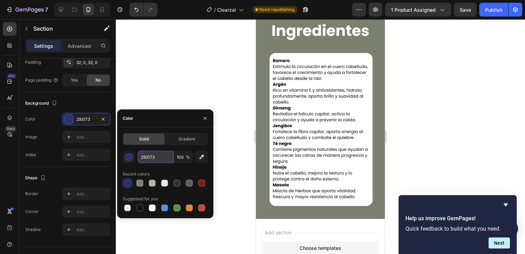
click at [159, 159] on input "293173" at bounding box center [156, 157] width 36 height 12
click at [177, 91] on div at bounding box center [321, 136] width 410 height 235
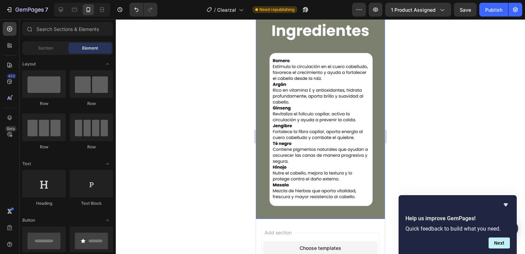
click at [324, 214] on img at bounding box center [320, 115] width 129 height 208
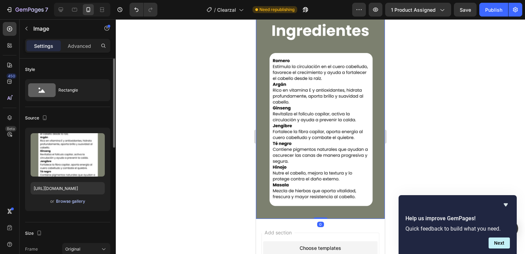
click at [76, 199] on div "Browse gallery" at bounding box center [70, 201] width 29 height 6
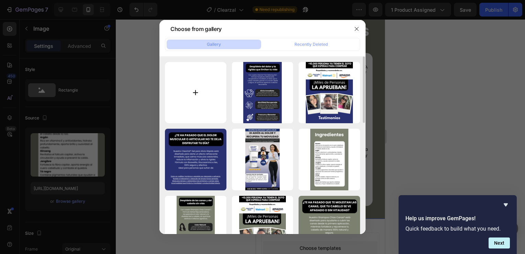
click at [178, 80] on input "file" at bounding box center [196, 93] width 62 height 62
type input "C:\fakepath\Agregar un título (23).png"
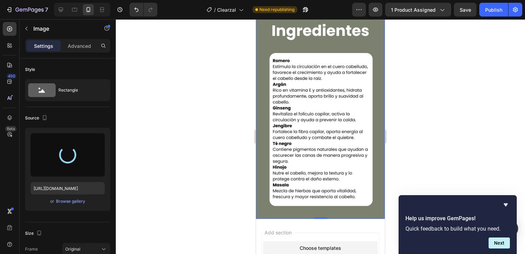
type input "[URL][DOMAIN_NAME]"
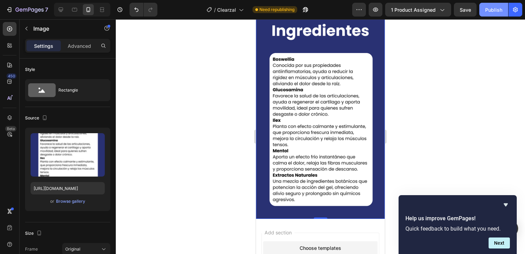
click at [483, 14] on button "Publish" at bounding box center [494, 10] width 29 height 14
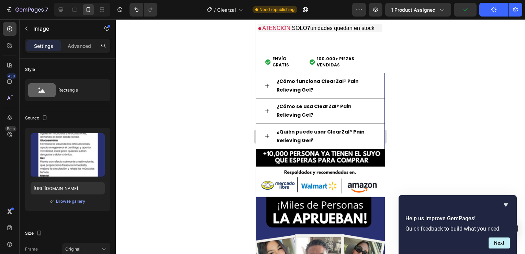
scroll to position [762, 0]
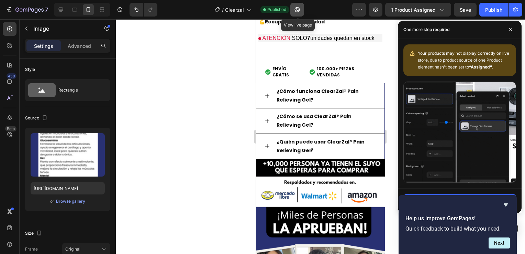
click at [295, 8] on icon "button" at bounding box center [297, 9] width 7 height 7
